Goal: Information Seeking & Learning: Learn about a topic

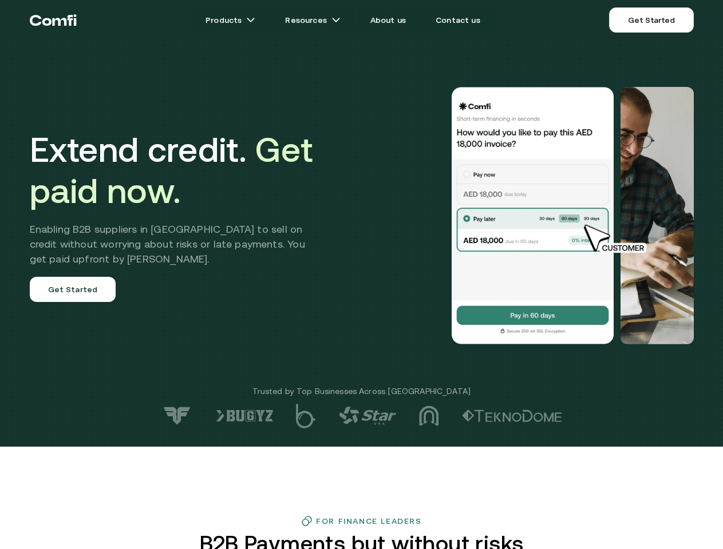
click at [361, 275] on div at bounding box center [515, 215] width 358 height 257
